Goal: Task Accomplishment & Management: Manage account settings

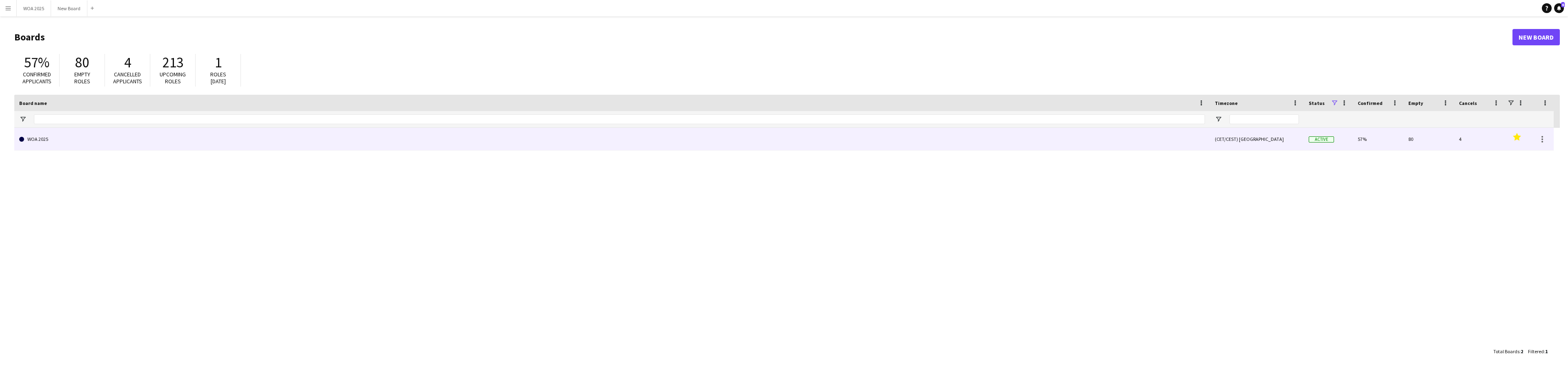
click at [72, 141] on link "WOA 2025" at bounding box center [612, 139] width 1186 height 23
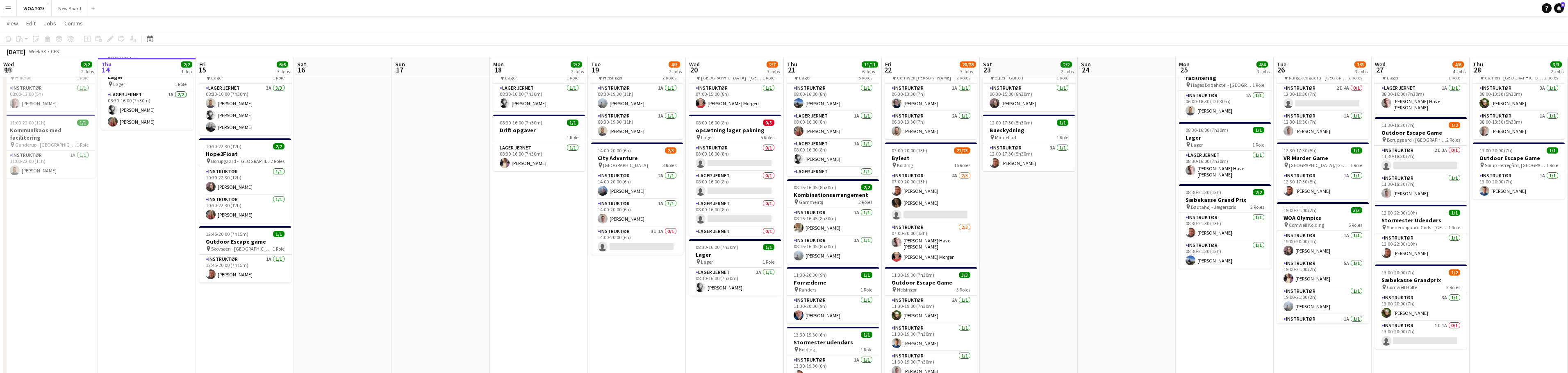
scroll to position [40, 0]
click at [1416, 330] on app-card-role "Instruktør 1I 1A 0/1 13:00-20:00 (7h) single-neutral-actions" at bounding box center [1421, 335] width 92 height 28
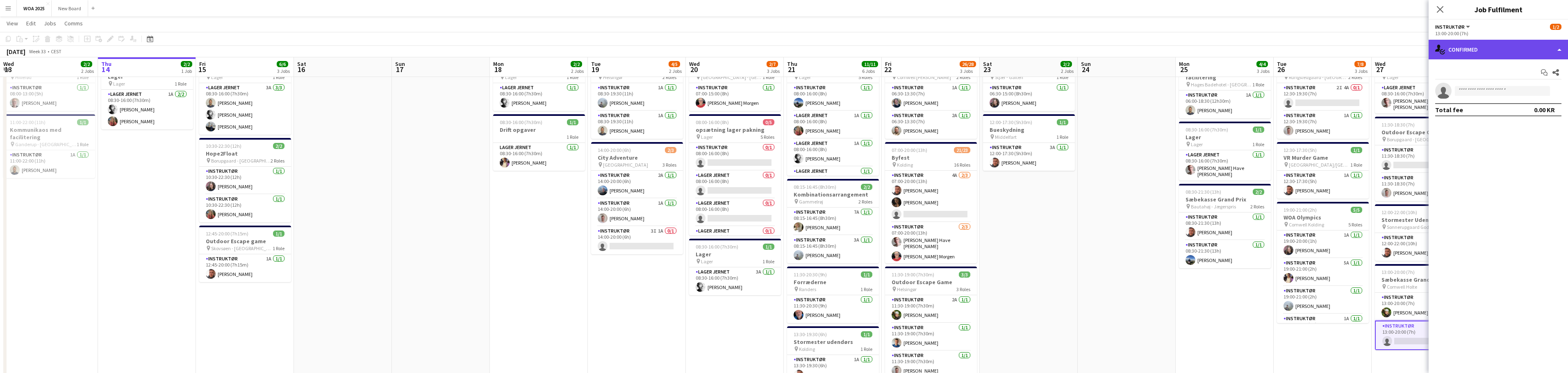
click at [1552, 49] on div "single-neutral-actions-check-2 Confirmed" at bounding box center [1498, 49] width 139 height 20
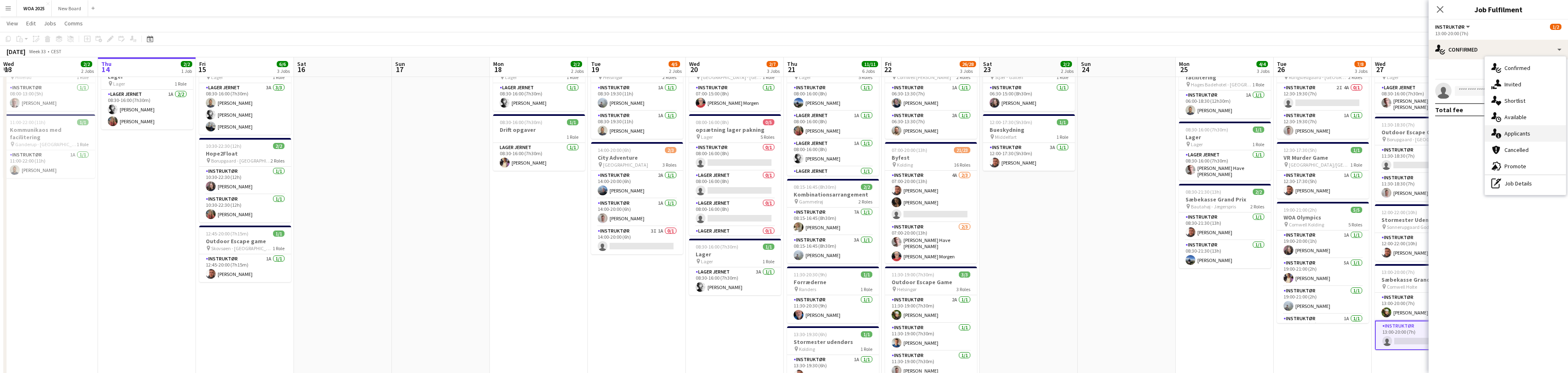
click at [1551, 131] on div "single-neutral-actions-information Applicants" at bounding box center [1525, 133] width 81 height 16
click at [1285, 349] on app-date-cell "12:30-19:30 (7h) 1/2 Outdoor Escape Game pin Rungstedgaard - Hørsholm 2 Roles I…" at bounding box center [1322, 319] width 98 height 535
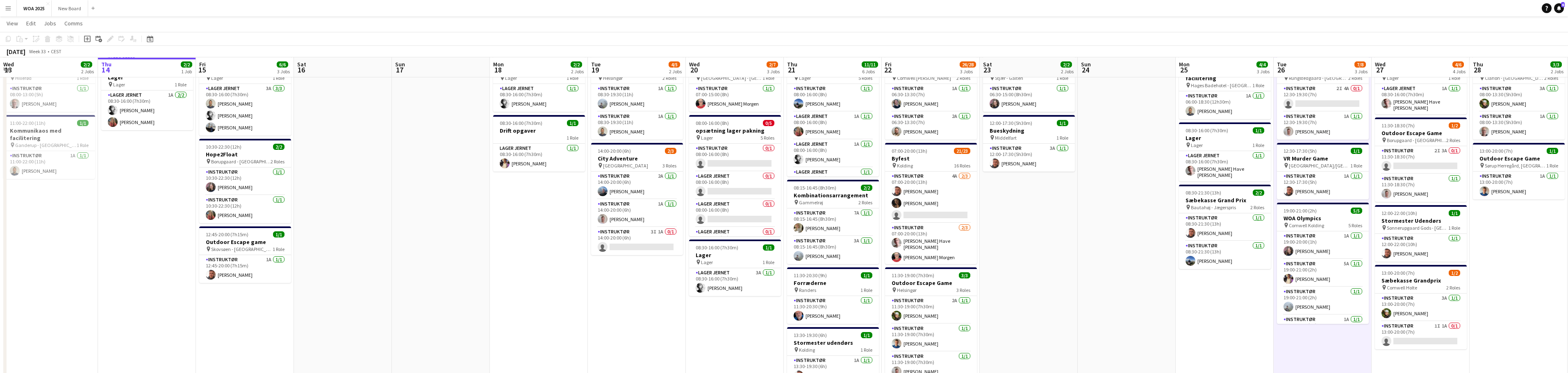
scroll to position [40, 0]
click at [939, 305] on app-card-role "Instruktør 2A [DATE] 11:30-19:00 (7h30m) [PERSON_NAME]" at bounding box center [931, 310] width 92 height 28
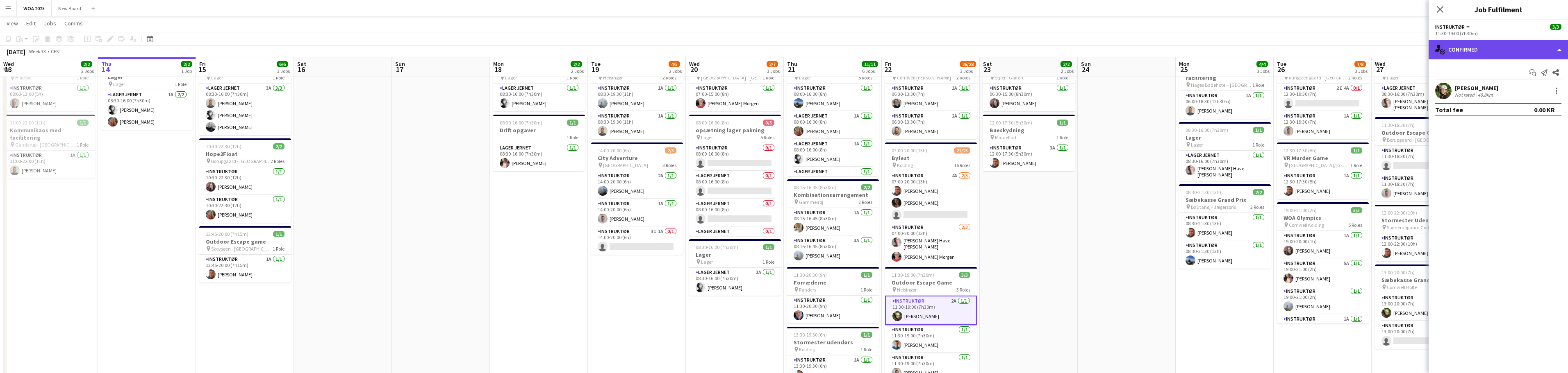
click at [1543, 51] on div "single-neutral-actions-check-2 Confirmed" at bounding box center [1498, 49] width 139 height 20
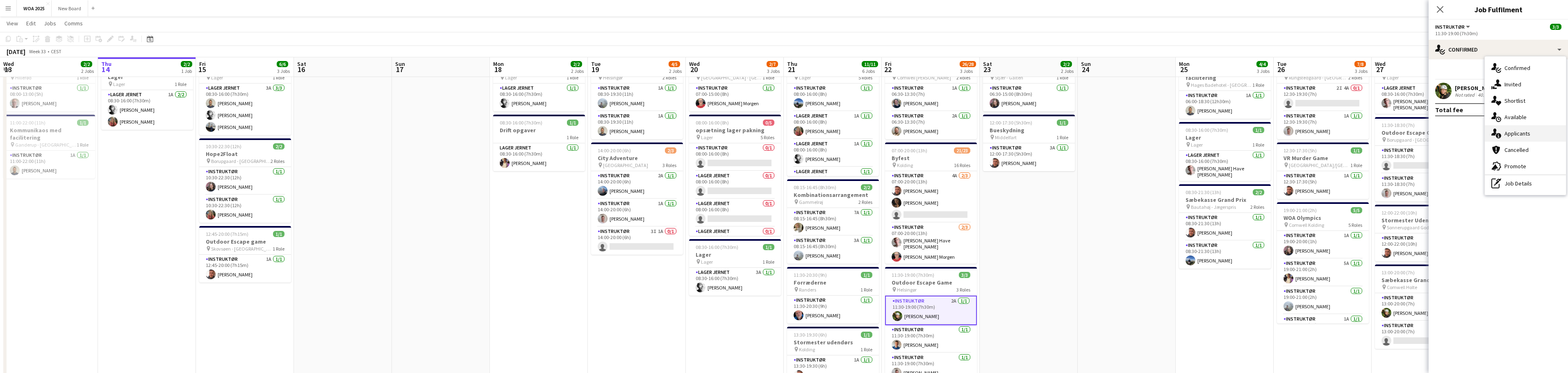
click at [1555, 130] on div "single-neutral-actions-information Applicants" at bounding box center [1525, 133] width 81 height 16
click at [1522, 85] on span "Unavailable" at bounding box center [1516, 88] width 32 height 5
click at [1445, 72] on span "Applicants" at bounding box center [1450, 71] width 29 height 5
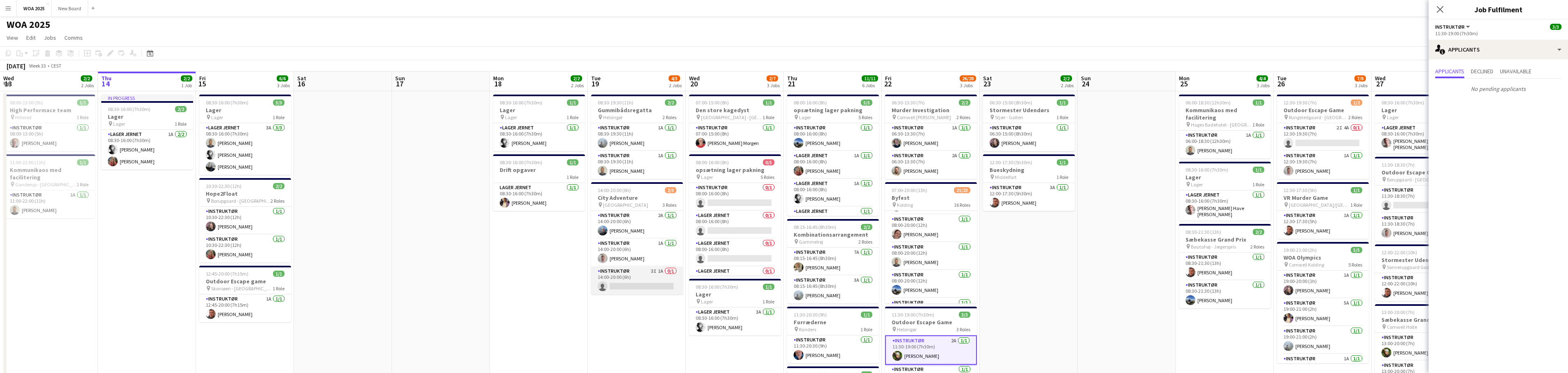
scroll to position [1, 0]
click at [643, 277] on app-card-role "Instruktør 3I 1A 0/1 14:00-20:00 (6h) single-neutral-actions" at bounding box center [637, 281] width 92 height 28
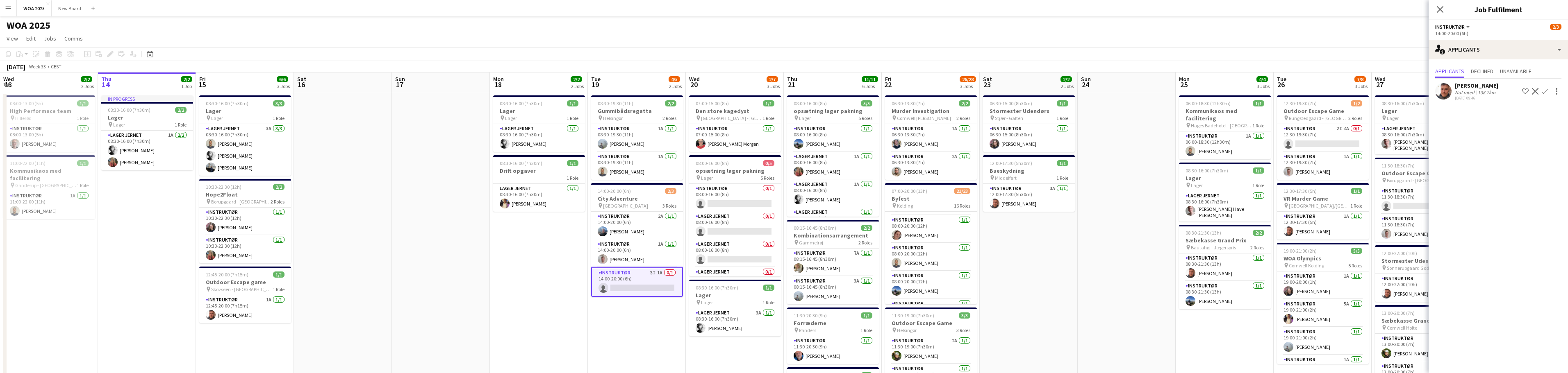
click at [1049, 276] on app-date-cell "06:30-15:00 (8h30m) 1/1 Stormester Udendørs pin Stjær - Galten 1 Role Instruktø…" at bounding box center [1028, 360] width 98 height 535
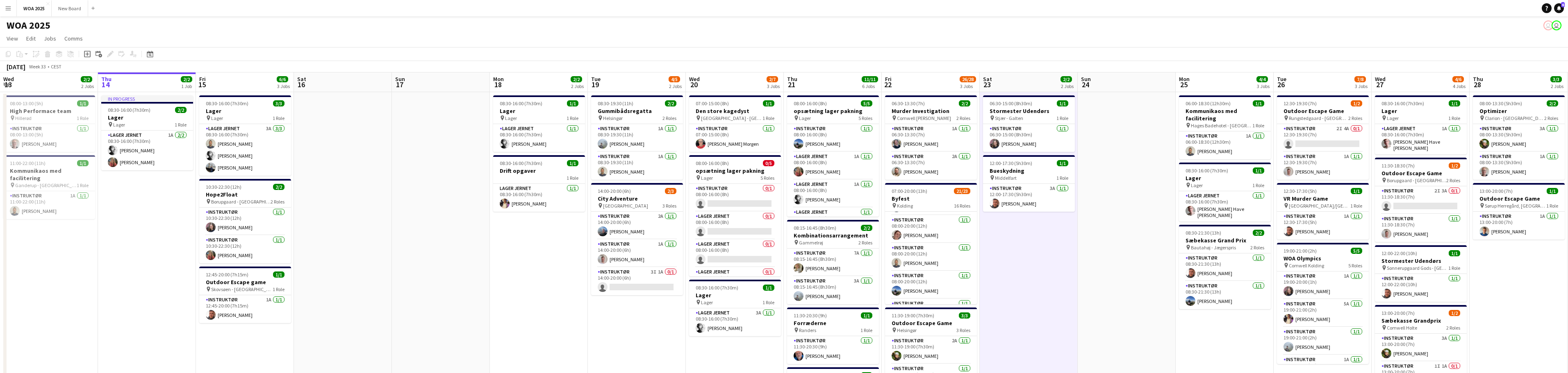
click at [618, 29] on div "WOA 2025 user user" at bounding box center [784, 23] width 1568 height 15
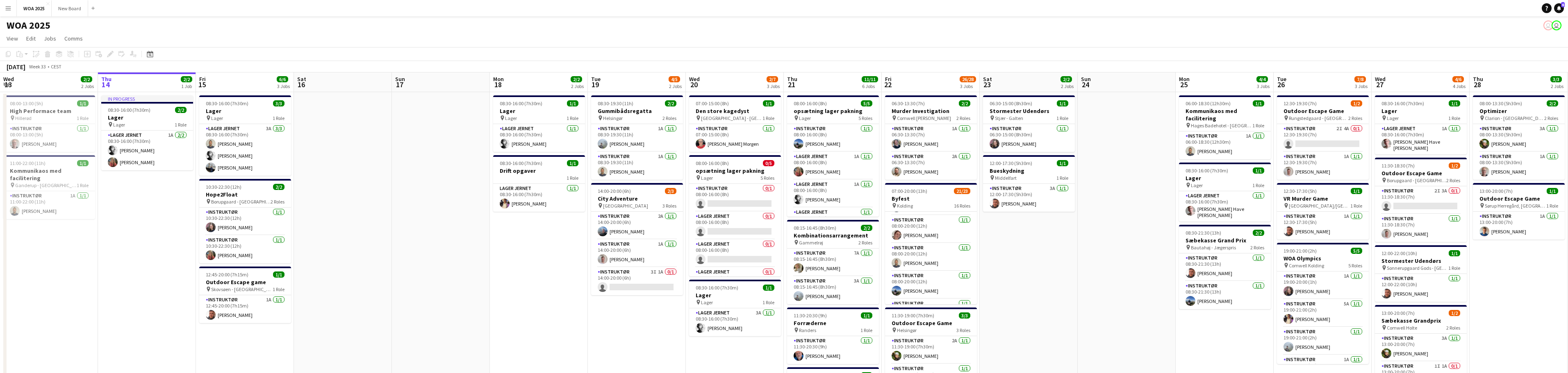
click at [568, 277] on app-date-cell "08:30-16:00 (7h30m) 1/1 Lager pin Lager 1 Role Lager Jernet [DATE] 08:30-16:00 …" at bounding box center [539, 360] width 98 height 535
